Goal: Information Seeking & Learning: Learn about a topic

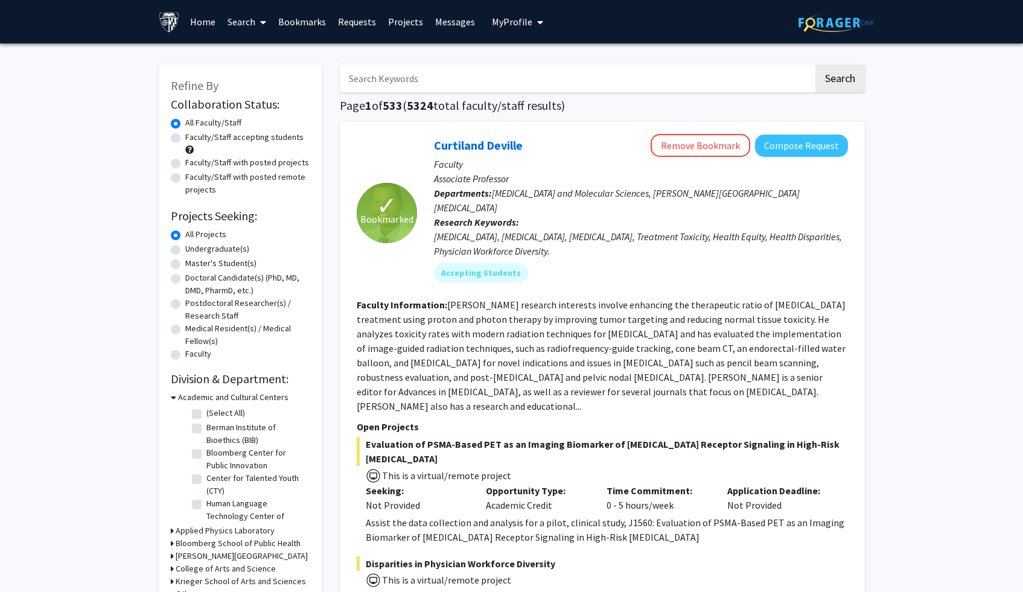
click at [223, 241] on div "All Projects" at bounding box center [240, 235] width 139 height 14
click at [220, 252] on label "Undergraduate(s)" at bounding box center [217, 249] width 64 height 13
click at [193, 250] on input "Undergraduate(s)" at bounding box center [189, 247] width 8 height 8
radio input "true"
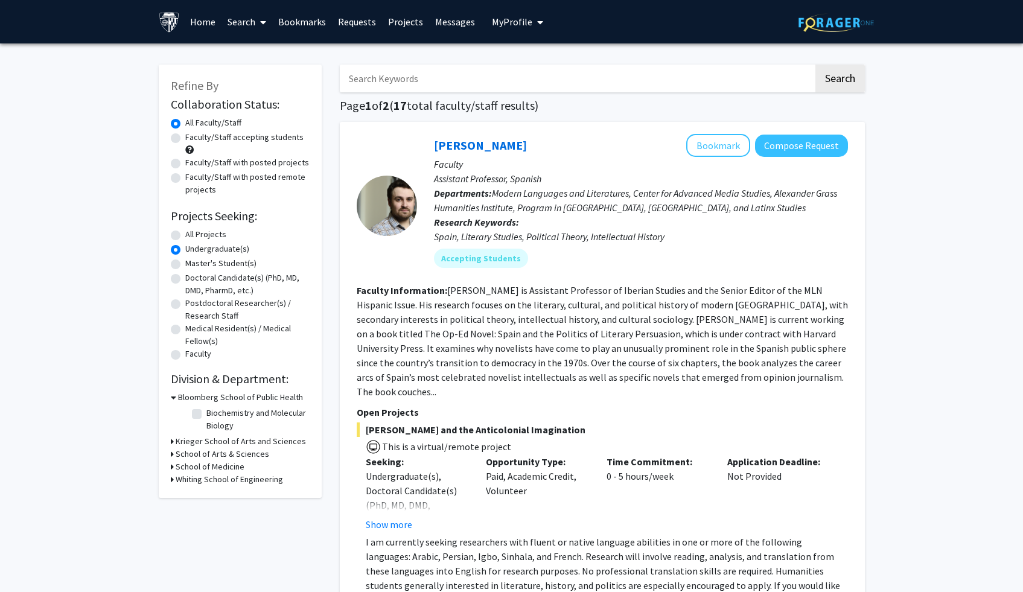
click at [373, 79] on input "Search Keywords" at bounding box center [577, 79] width 474 height 28
type input "neuroscience"
click at [815, 65] on button "Search" at bounding box center [839, 79] width 49 height 28
radio input "true"
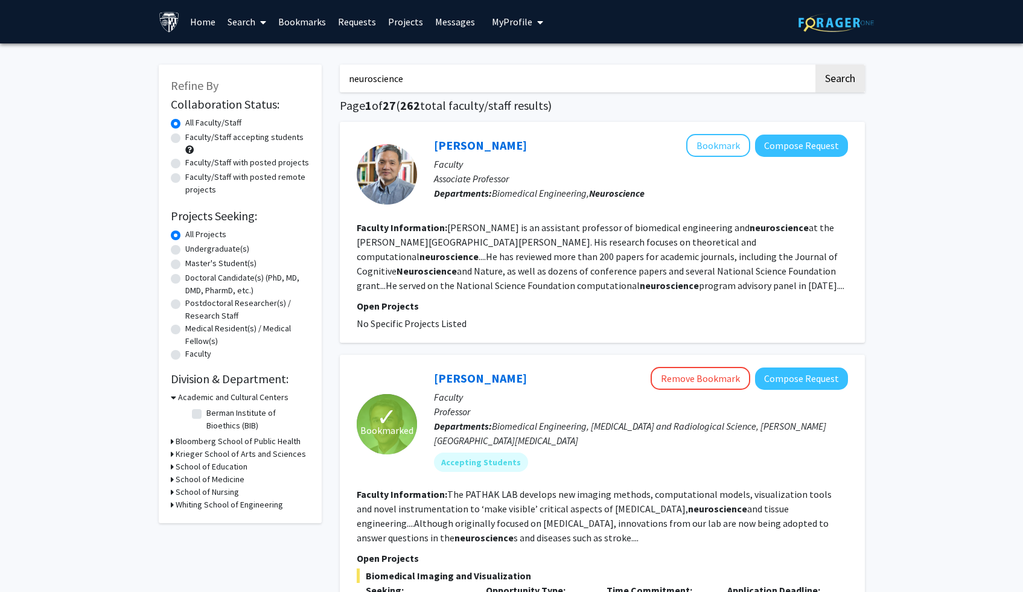
click at [211, 248] on label "Undergraduate(s)" at bounding box center [217, 249] width 64 height 13
click at [193, 248] on input "Undergraduate(s)" at bounding box center [189, 247] width 8 height 8
radio input "true"
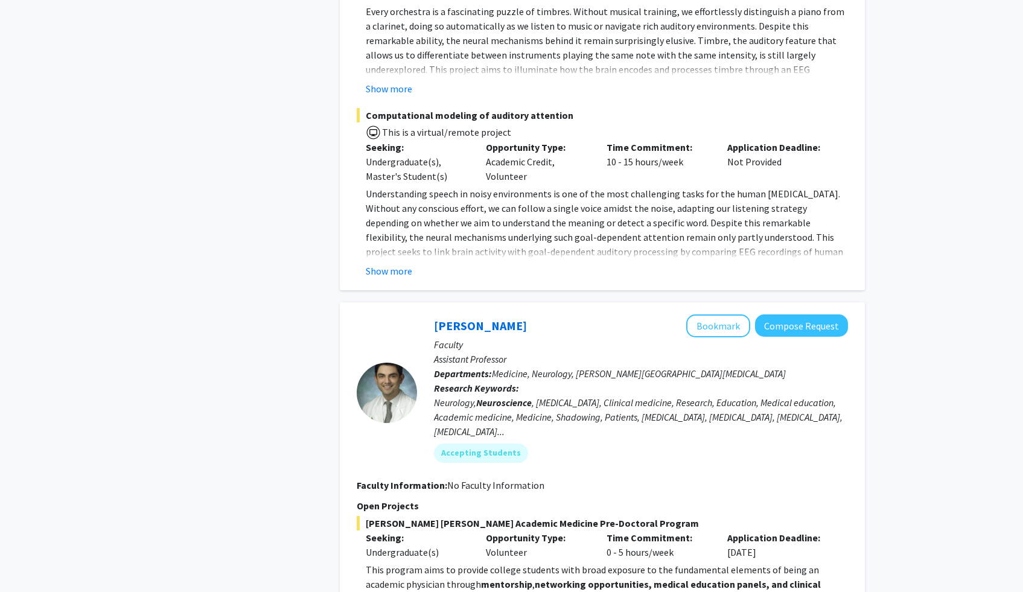
scroll to position [925, 0]
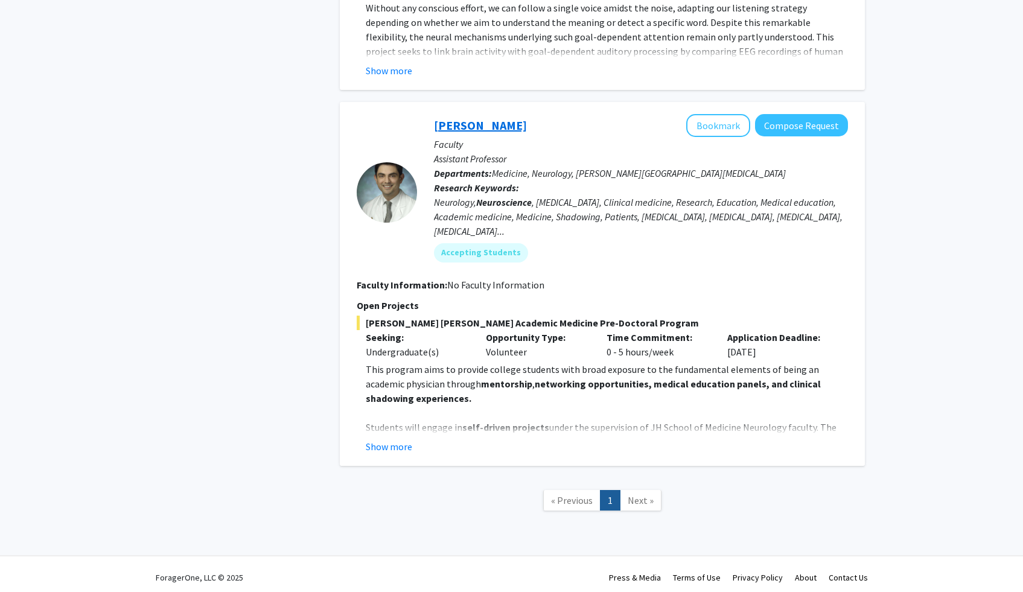
click at [474, 127] on link "[PERSON_NAME]" at bounding box center [480, 125] width 93 height 15
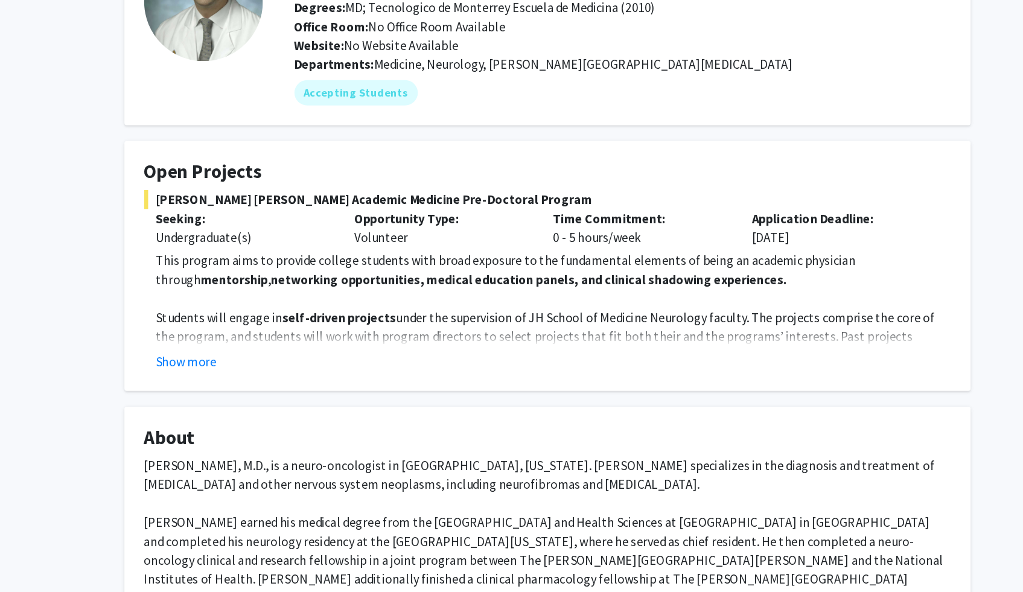
click at [240, 396] on fg-card "Open Projects [PERSON_NAME] [PERSON_NAME] Academic Medicine Pre-Doctoral Progra…" at bounding box center [511, 314] width 645 height 191
click at [240, 395] on fg-card "Open Projects [PERSON_NAME] [PERSON_NAME] Academic Medicine Pre-Doctoral Progra…" at bounding box center [511, 314] width 645 height 191
click at [233, 384] on button "Show more" at bounding box center [236, 387] width 46 height 14
